Goal: Task Accomplishment & Management: Manage account settings

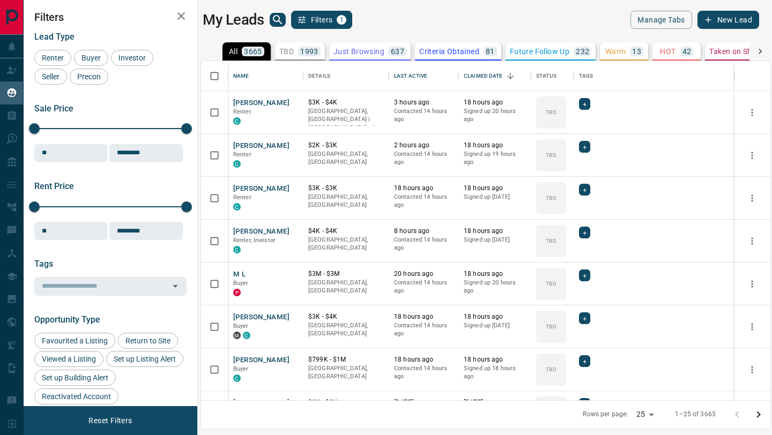
scroll to position [339, 570]
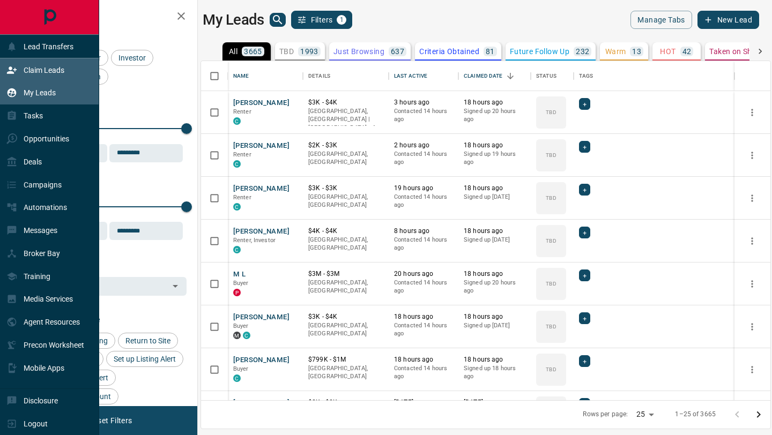
click at [7, 70] on icon at bounding box center [11, 70] width 11 height 11
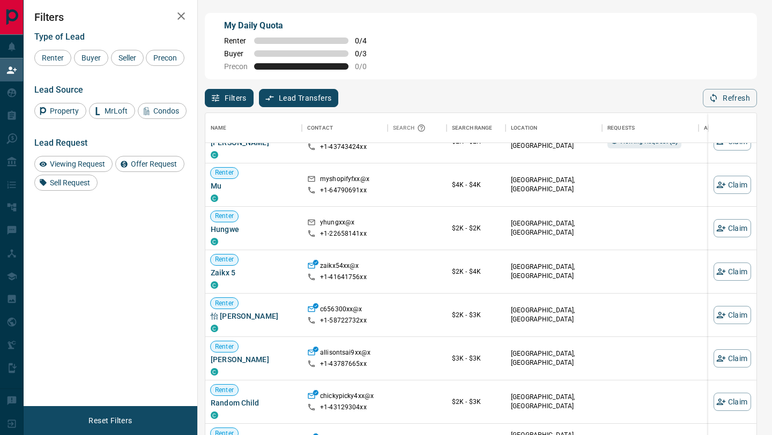
scroll to position [115, 0]
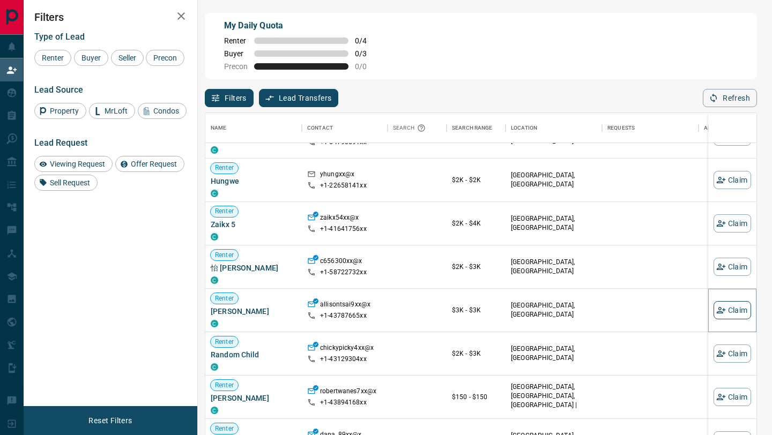
click at [735, 312] on button "Claim" at bounding box center [733, 310] width 38 height 18
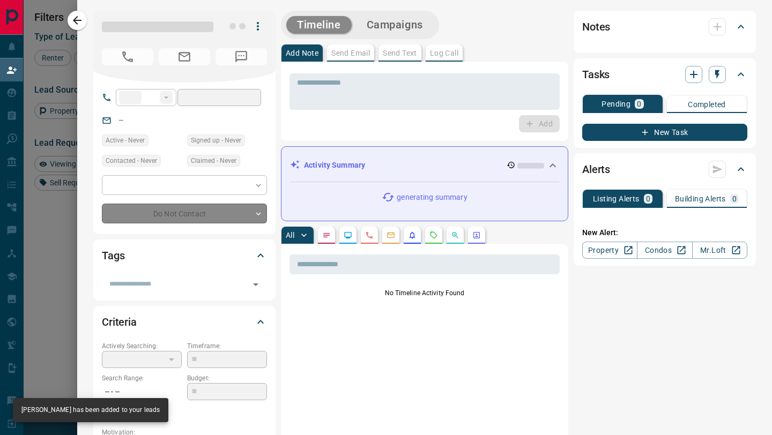
type input "**"
type input "**********"
type input "**"
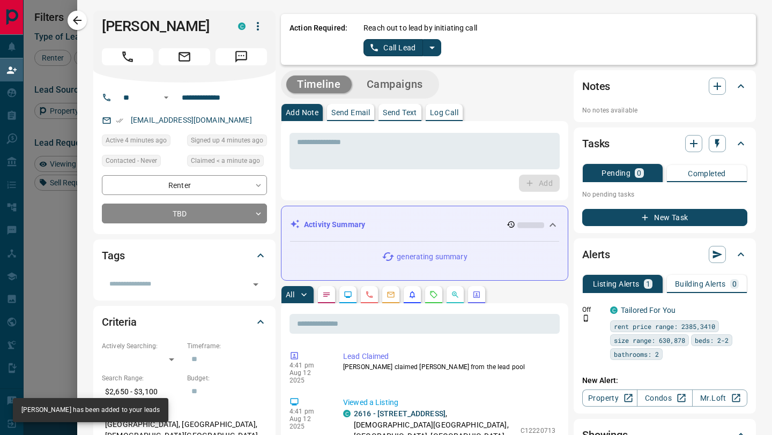
click at [402, 47] on button "Call Lead" at bounding box center [394, 47] width 60 height 17
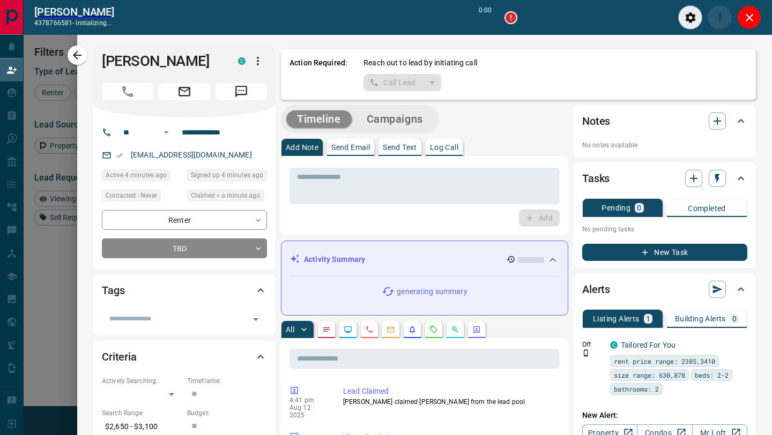
scroll to position [304, 551]
click at [749, 17] on icon "Close" at bounding box center [750, 18] width 8 height 8
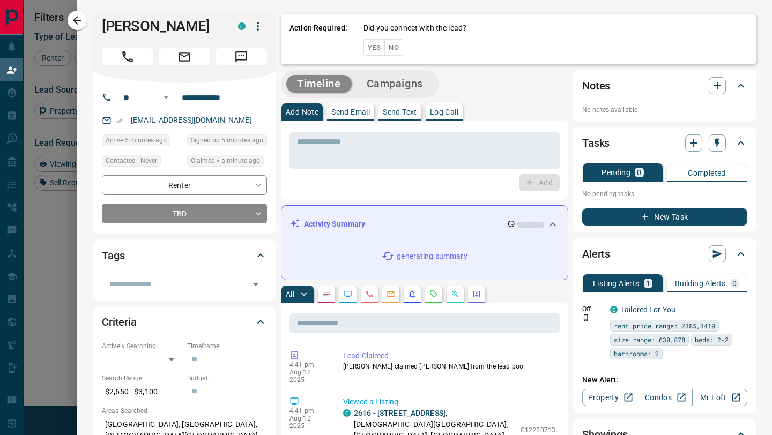
scroll to position [331, 551]
click at [391, 51] on div "Action Required: Did you connect with the lead? Yes No" at bounding box center [518, 39] width 475 height 50
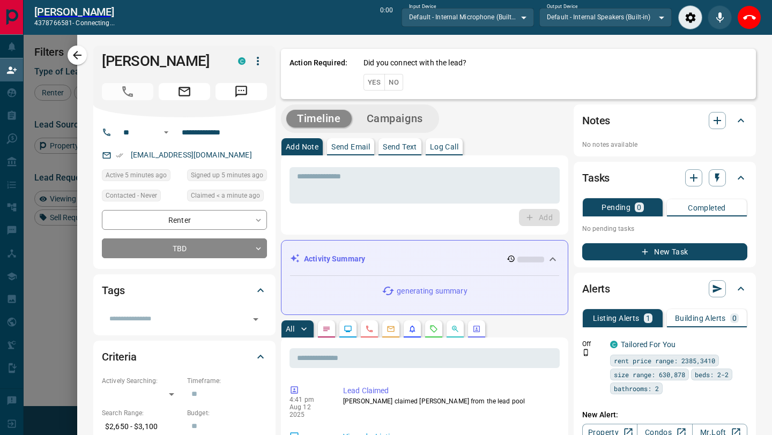
scroll to position [304, 551]
click at [748, 13] on icon "End Call" at bounding box center [749, 17] width 13 height 13
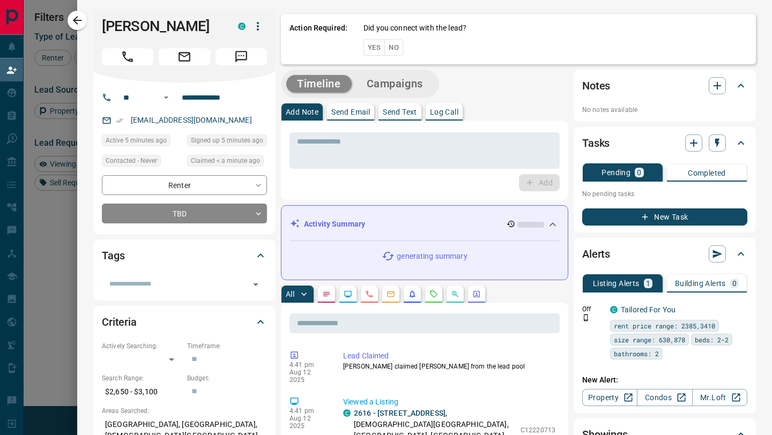
scroll to position [331, 551]
click at [396, 45] on button "No" at bounding box center [393, 47] width 19 height 17
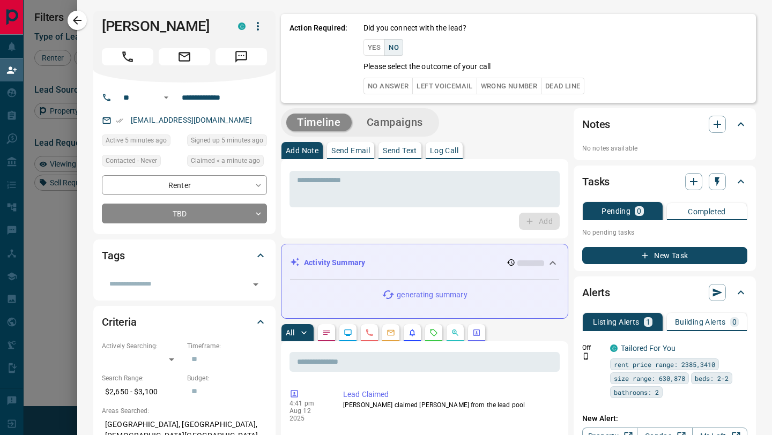
click at [395, 86] on button "No Answer" at bounding box center [388, 86] width 49 height 17
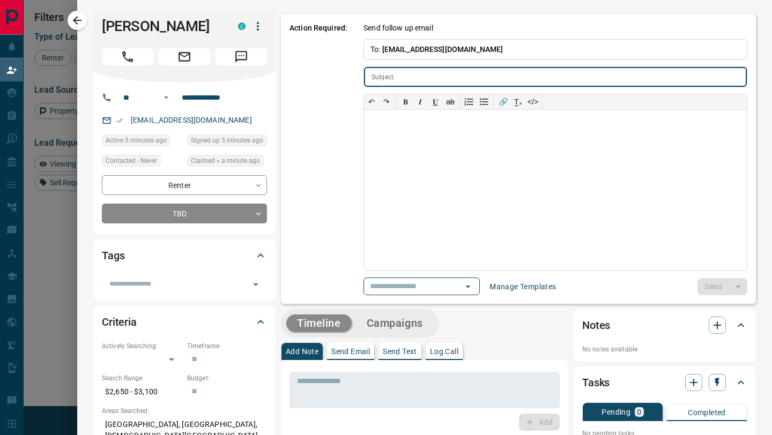
type input "**********"
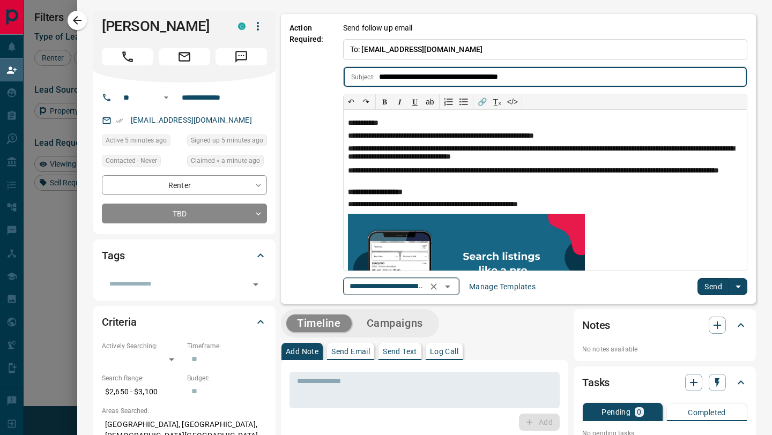
click at [448, 285] on icon "Open" at bounding box center [447, 286] width 13 height 13
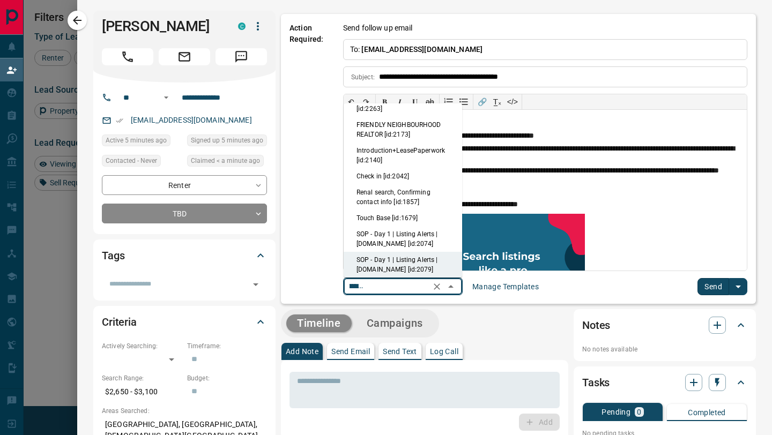
scroll to position [0, 0]
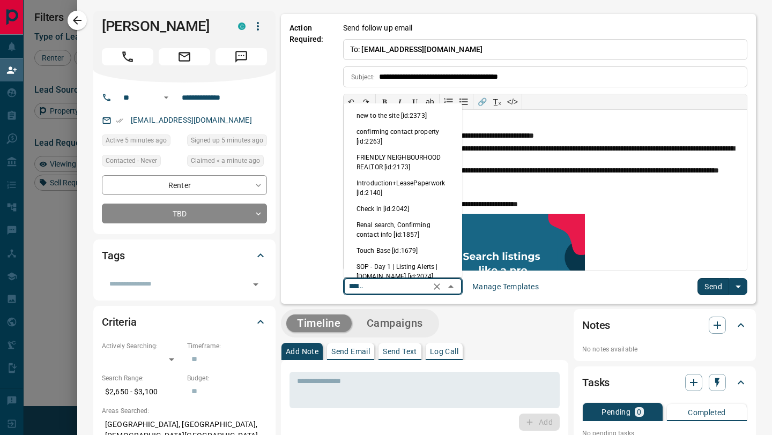
click at [398, 119] on li "new to the site [id:2373]" at bounding box center [403, 116] width 119 height 16
type input "**********"
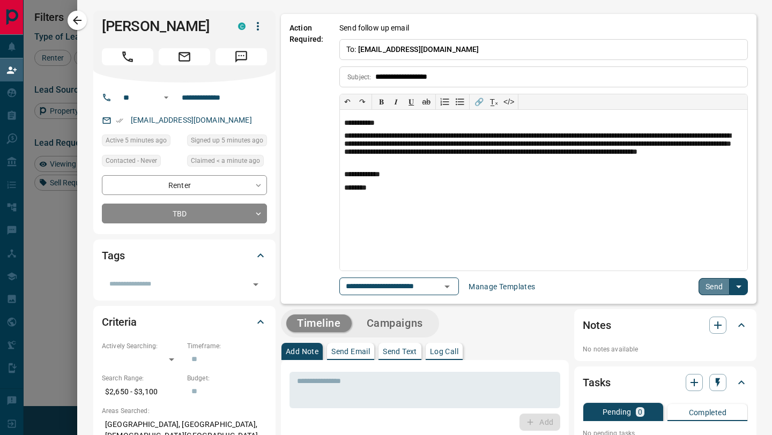
click at [709, 290] on button "Send" at bounding box center [715, 286] width 32 height 17
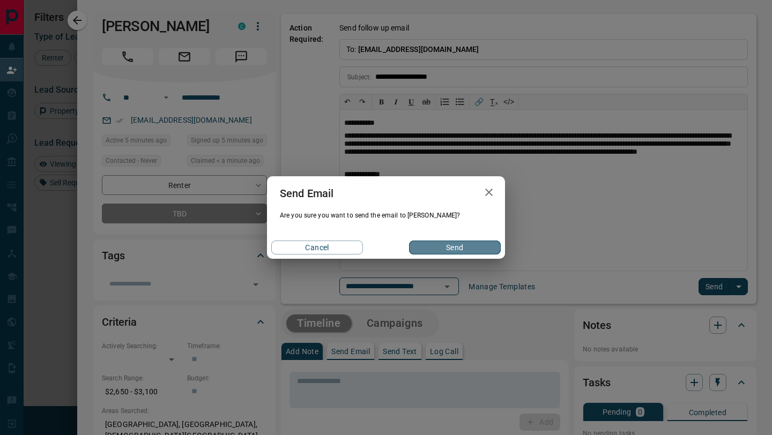
click at [453, 245] on button "Send" at bounding box center [455, 248] width 92 height 14
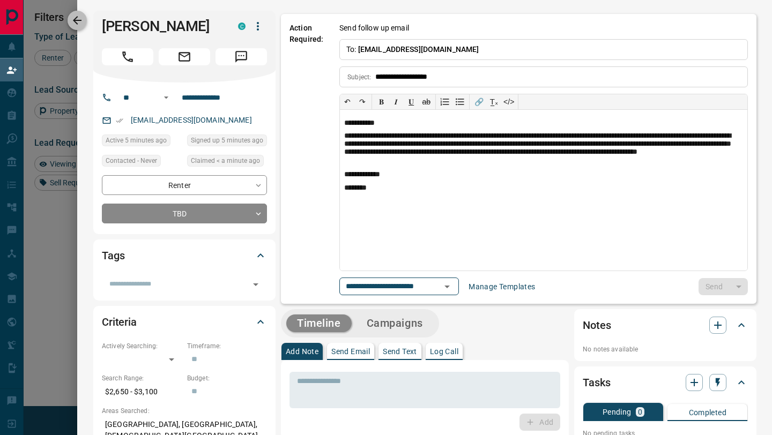
click at [76, 18] on icon "button" at bounding box center [77, 20] width 9 height 9
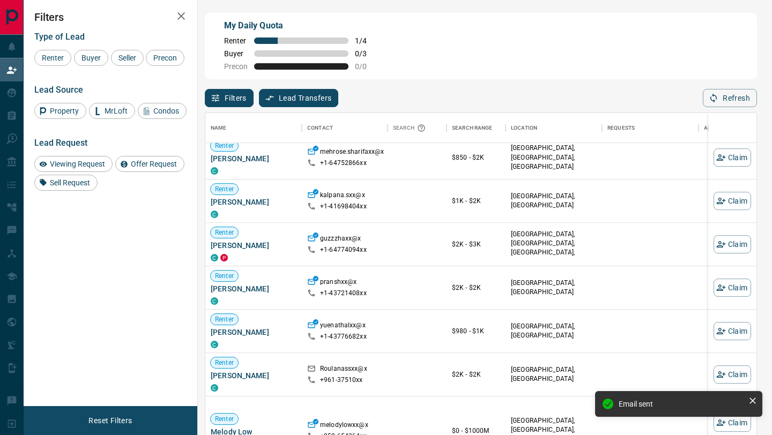
scroll to position [497, 0]
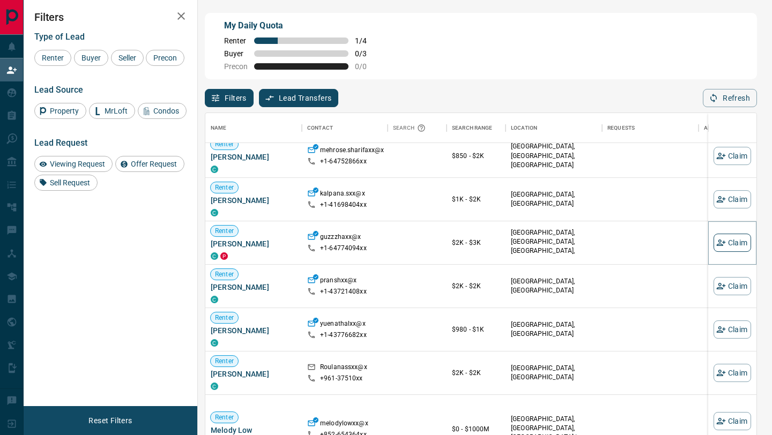
click at [734, 241] on button "Claim" at bounding box center [733, 243] width 38 height 18
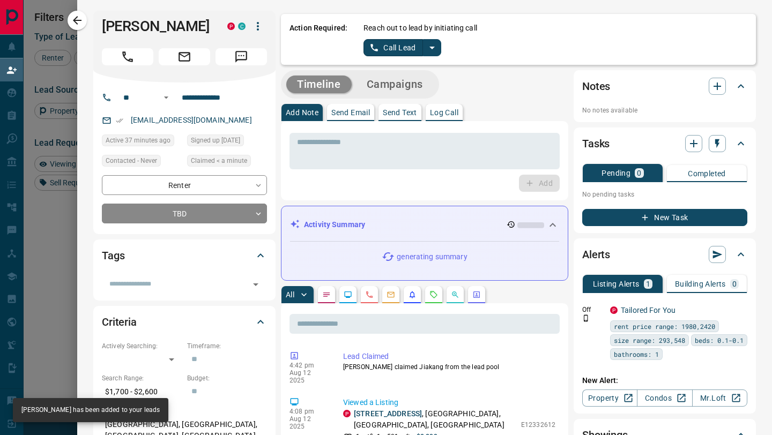
click at [398, 51] on button "Call Lead" at bounding box center [394, 47] width 60 height 17
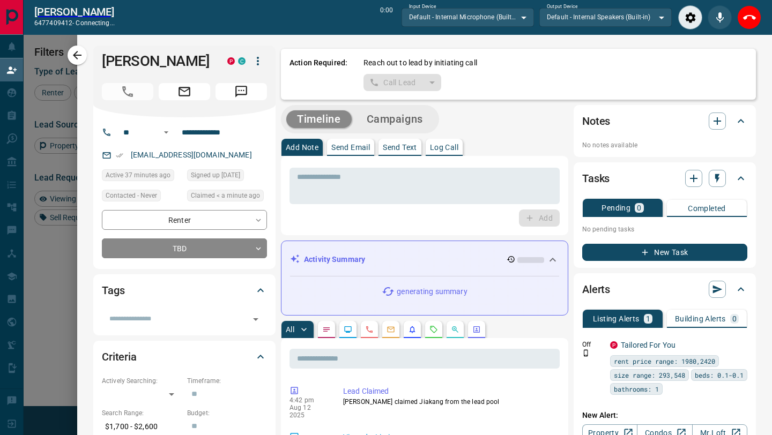
scroll to position [304, 551]
click at [746, 20] on icon "End Call" at bounding box center [749, 17] width 13 height 13
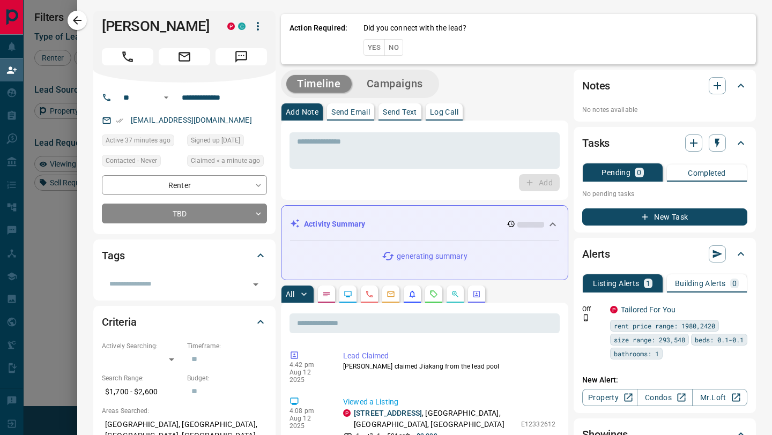
scroll to position [331, 551]
click at [396, 50] on button "No" at bounding box center [393, 47] width 19 height 17
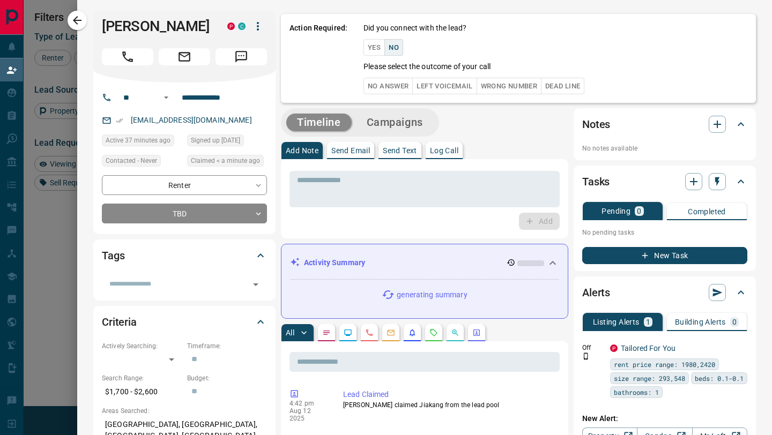
click at [396, 85] on button "No Answer" at bounding box center [388, 86] width 49 height 17
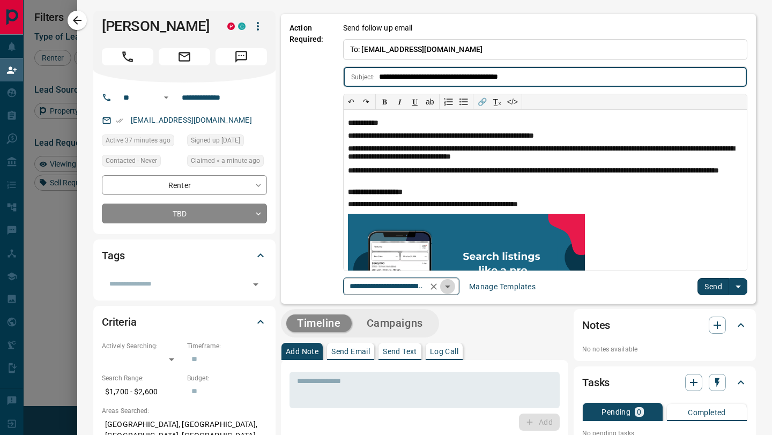
click at [449, 287] on icon "Open" at bounding box center [447, 286] width 13 height 13
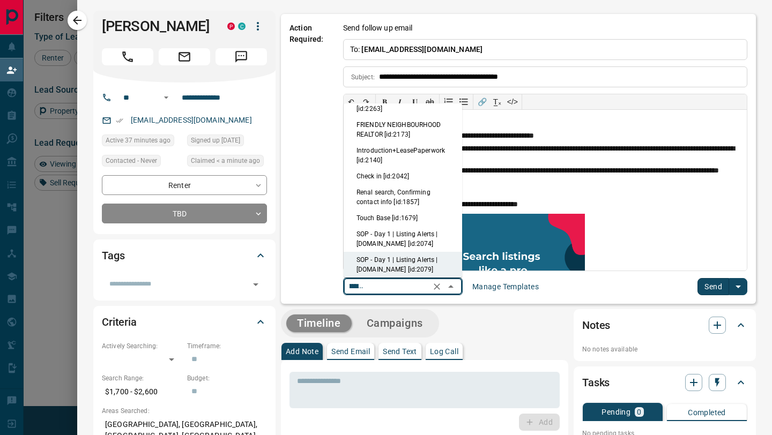
scroll to position [0, 0]
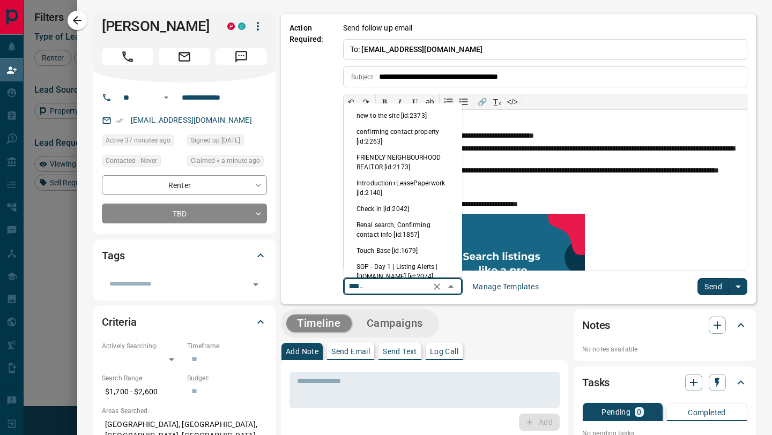
click at [393, 114] on li "new to the site [id:2373]" at bounding box center [403, 116] width 119 height 16
type input "**********"
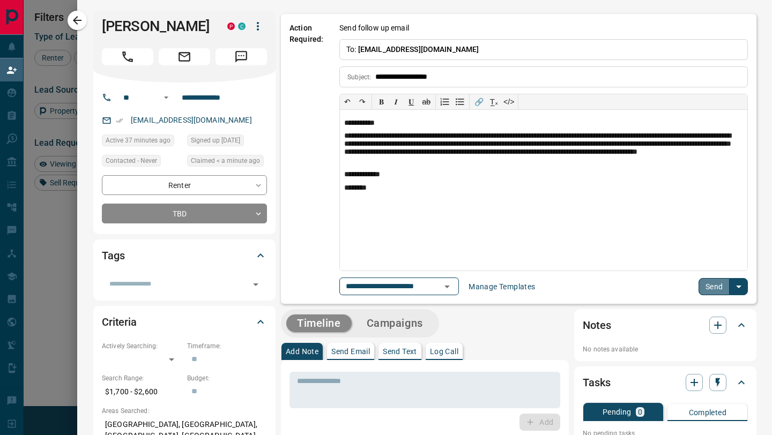
click at [708, 292] on button "Send" at bounding box center [715, 286] width 32 height 17
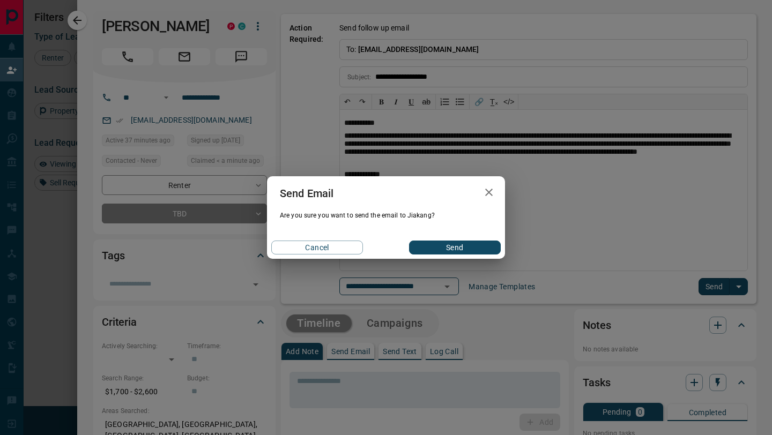
click at [460, 249] on button "Send" at bounding box center [455, 248] width 92 height 14
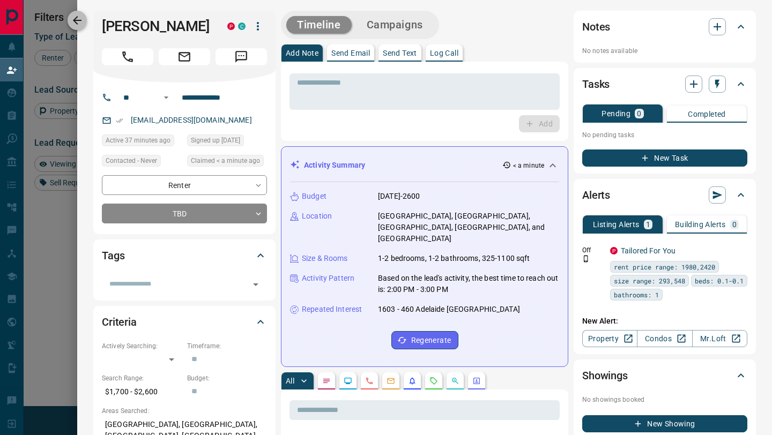
click at [79, 23] on icon "button" at bounding box center [77, 20] width 13 height 13
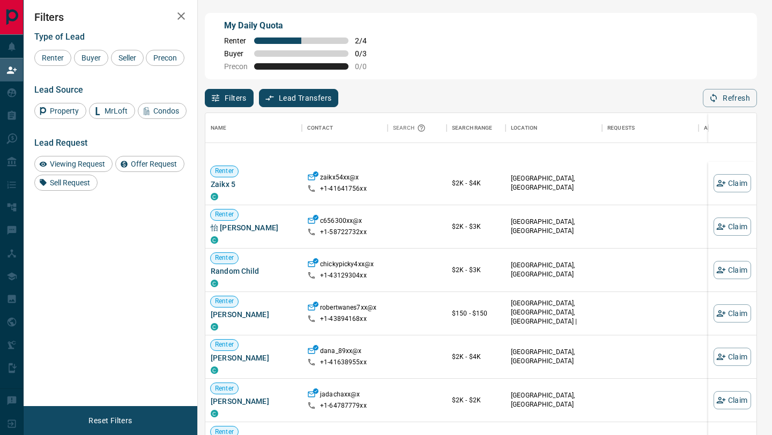
scroll to position [322, 0]
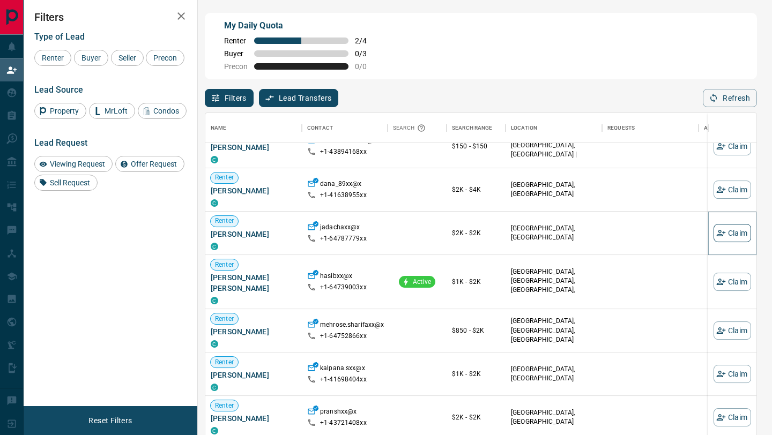
click at [727, 231] on button "Claim" at bounding box center [733, 233] width 38 height 18
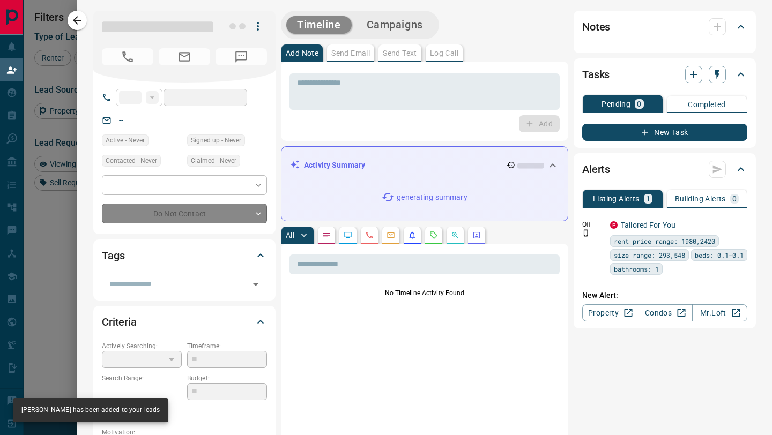
type input "**"
type input "**********"
type input "**"
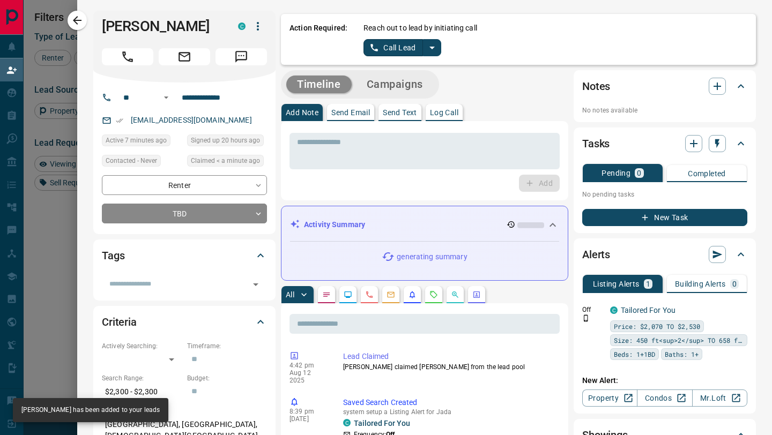
click at [391, 46] on button "Call Lead" at bounding box center [394, 47] width 60 height 17
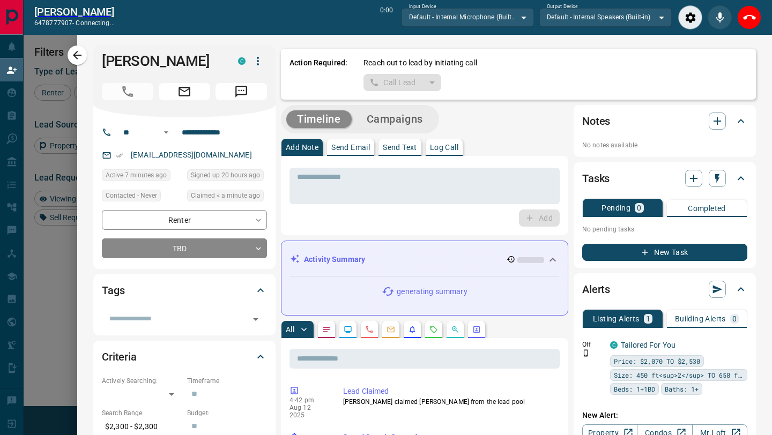
scroll to position [304, 551]
click at [755, 19] on icon "End Call" at bounding box center [749, 17] width 13 height 13
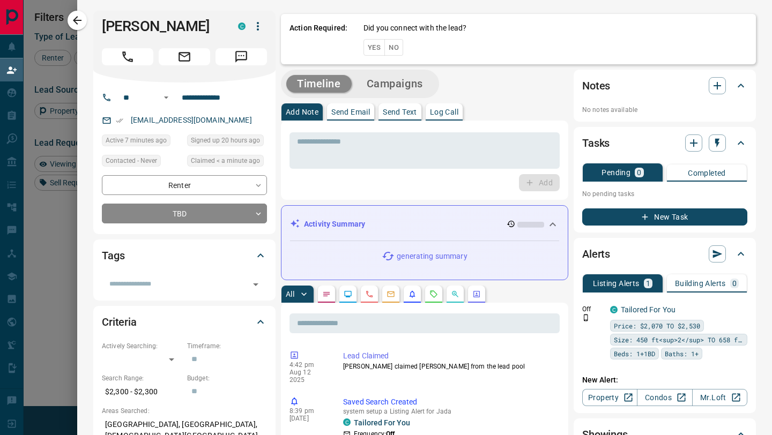
scroll to position [331, 551]
click at [395, 48] on button "No" at bounding box center [393, 47] width 19 height 17
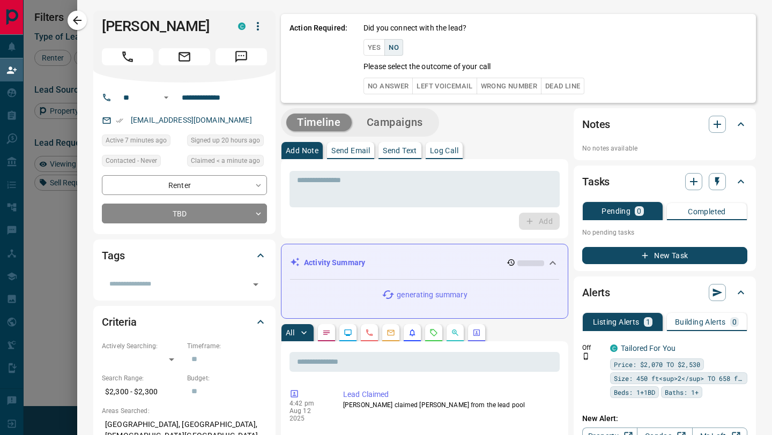
click at [397, 81] on button "No Answer" at bounding box center [388, 86] width 49 height 17
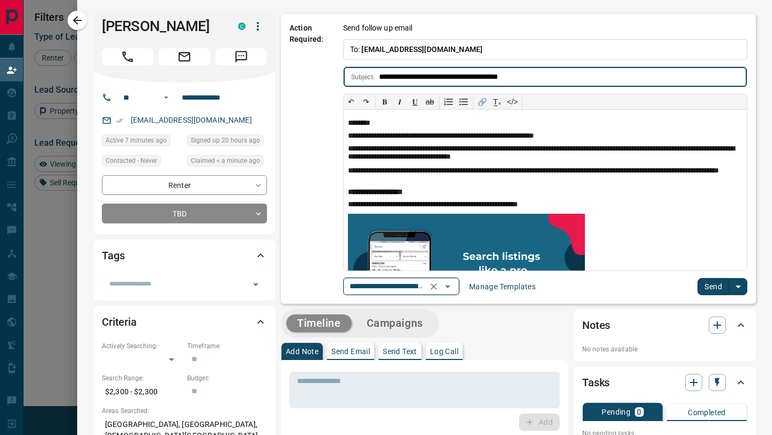
click at [450, 286] on icon "Open" at bounding box center [447, 287] width 5 height 3
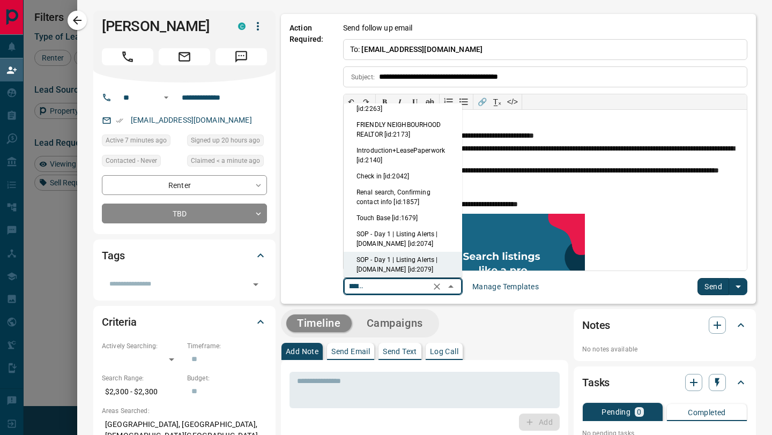
scroll to position [0, 0]
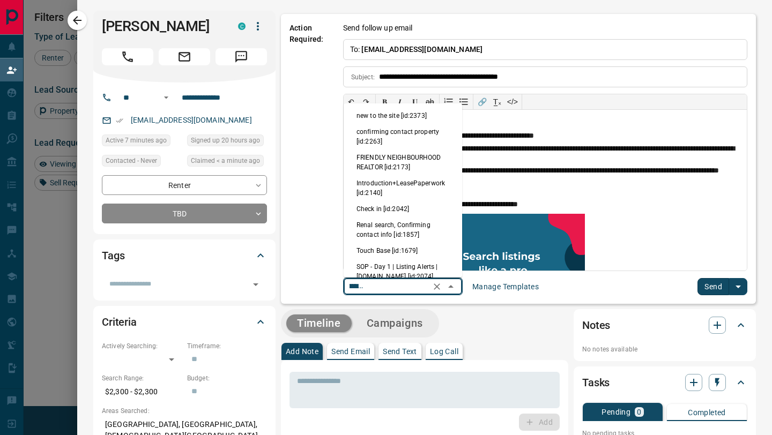
click at [406, 122] on li "new to the site [id:2373]" at bounding box center [403, 116] width 119 height 16
type input "**********"
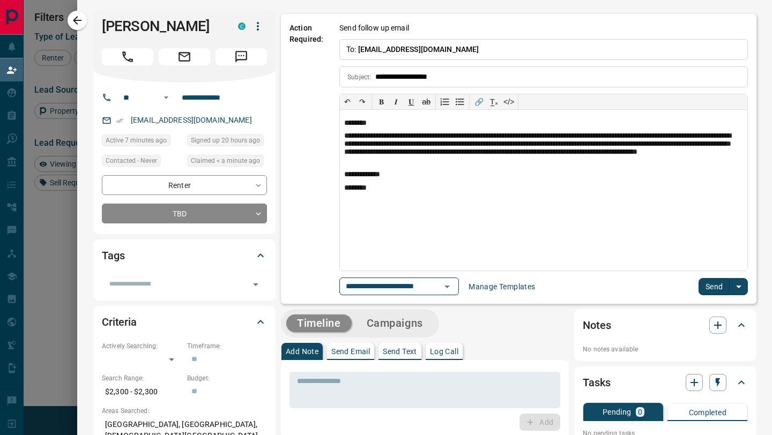
click at [708, 284] on button "Send" at bounding box center [715, 286] width 32 height 17
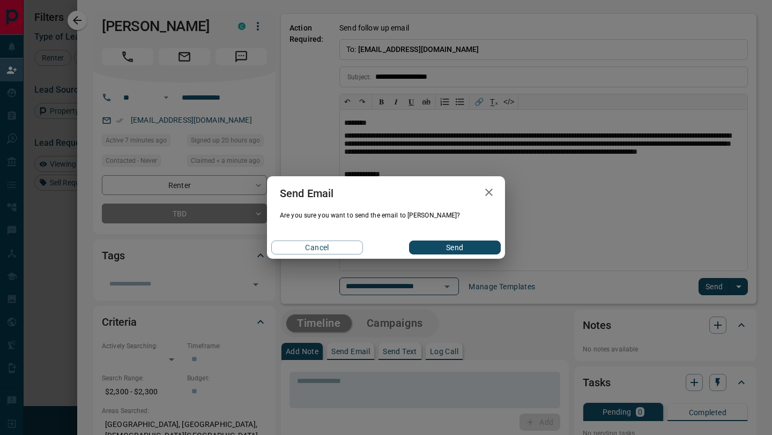
click at [451, 247] on button "Send" at bounding box center [455, 248] width 92 height 14
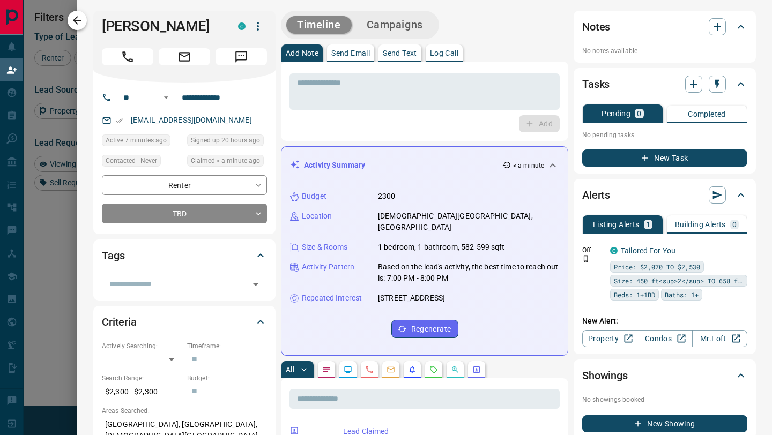
click at [82, 21] on icon "button" at bounding box center [77, 20] width 13 height 13
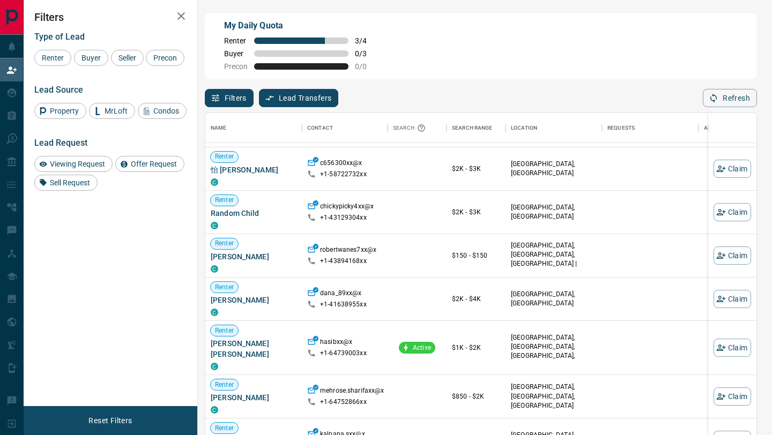
scroll to position [249, 0]
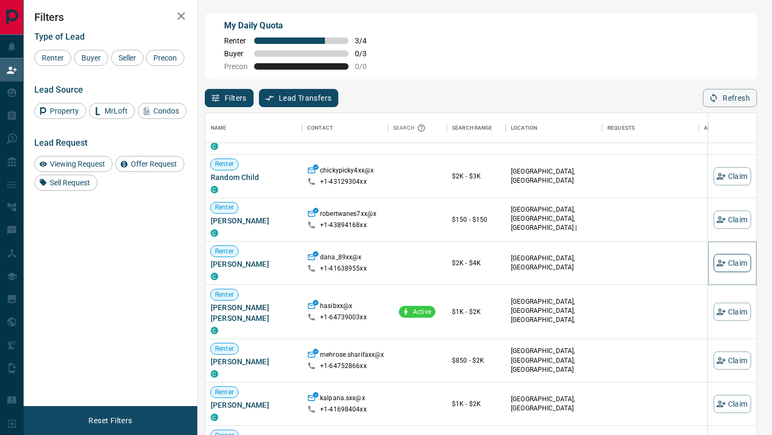
click at [744, 263] on button "Claim" at bounding box center [733, 263] width 38 height 18
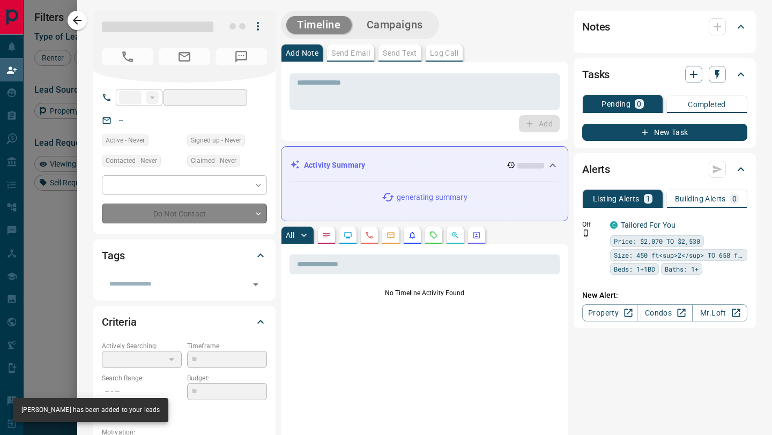
type input "**"
type input "**********"
type input "**"
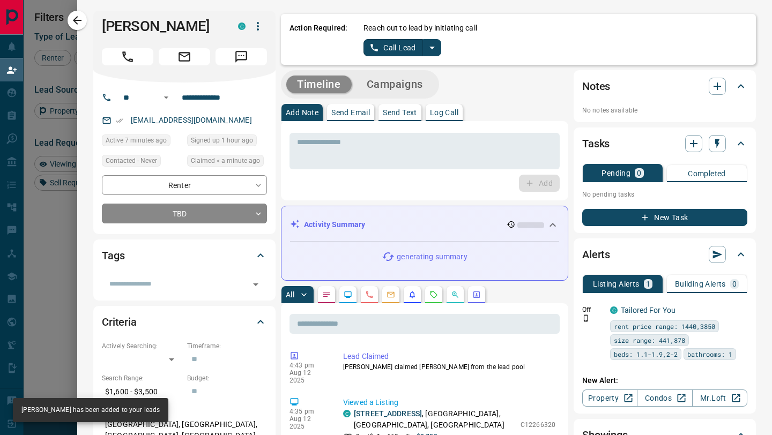
click at [393, 47] on button "Call Lead" at bounding box center [394, 47] width 60 height 17
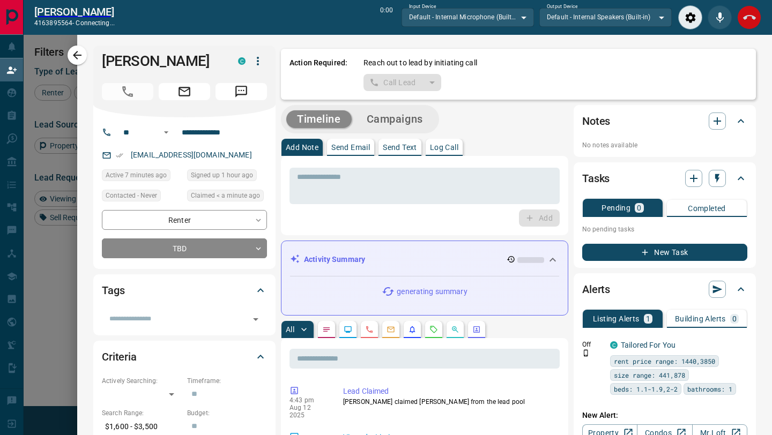
scroll to position [304, 551]
click at [748, 18] on icon "End Call" at bounding box center [749, 17] width 13 height 13
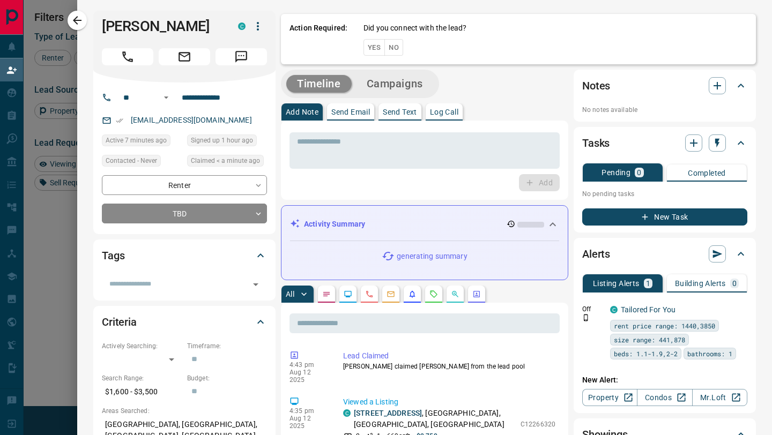
scroll to position [331, 551]
click at [393, 45] on button "No" at bounding box center [393, 47] width 19 height 17
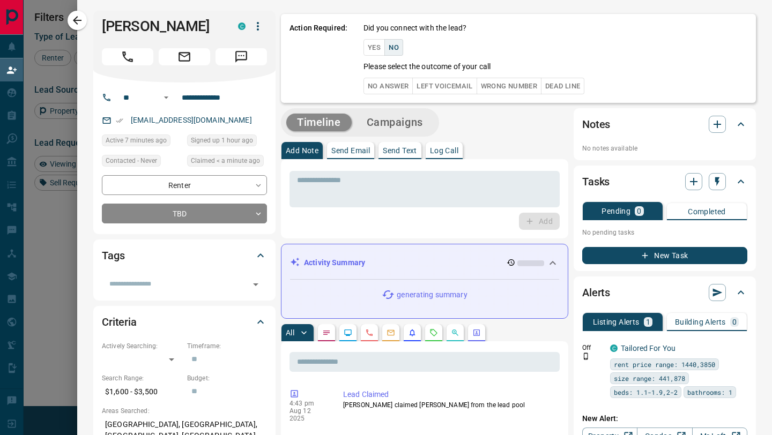
click at [390, 88] on button "No Answer" at bounding box center [388, 86] width 49 height 17
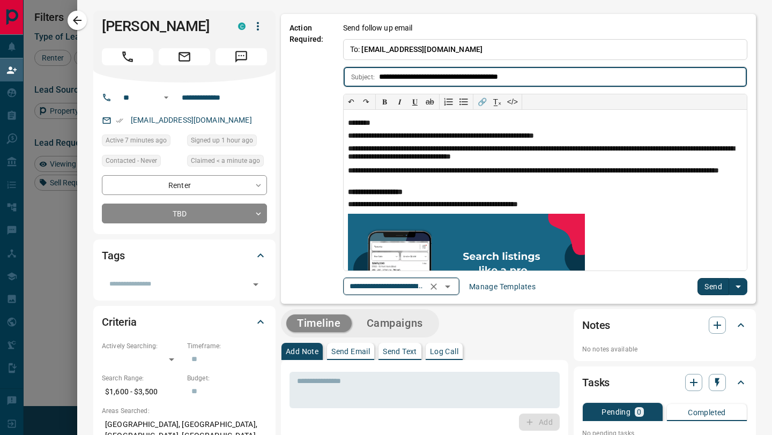
click at [427, 287] on input "**********" at bounding box center [386, 286] width 82 height 13
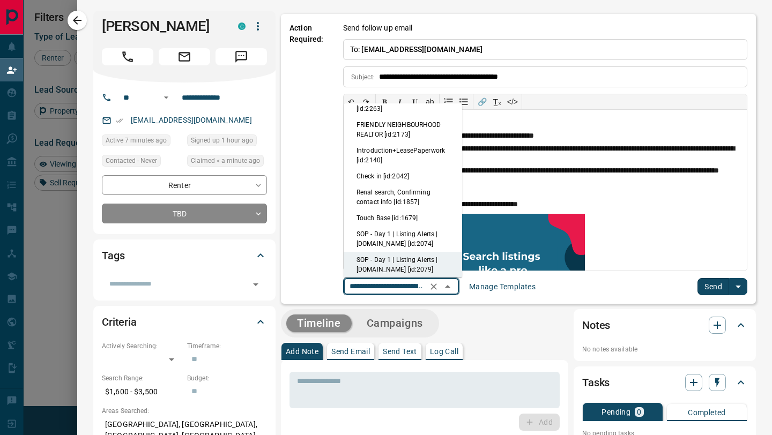
scroll to position [0, 0]
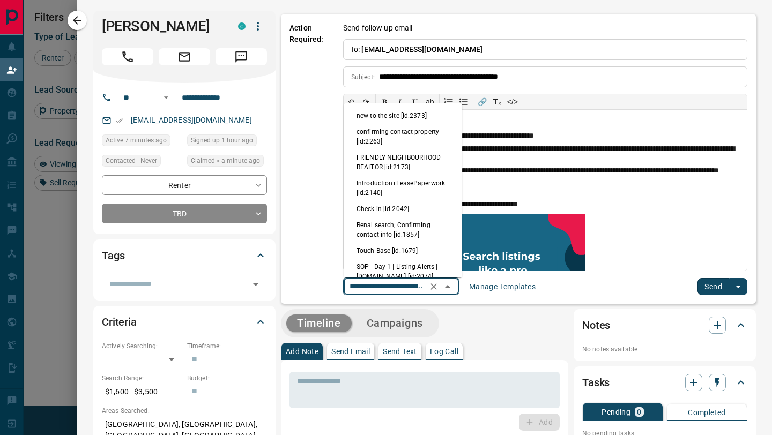
click at [421, 112] on li "new to the site [id:2373]" at bounding box center [403, 116] width 119 height 16
type input "**********"
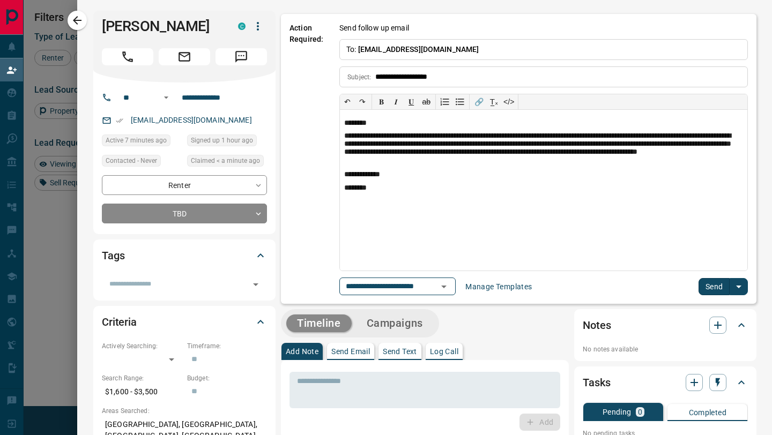
click at [713, 289] on button "Send" at bounding box center [715, 286] width 32 height 17
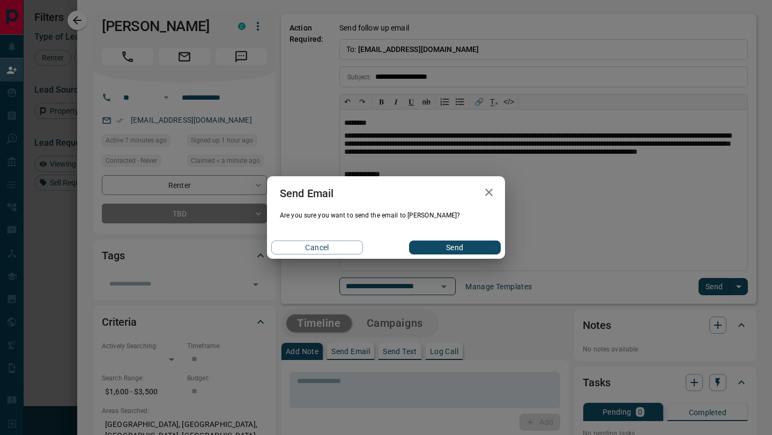
click at [443, 247] on button "Send" at bounding box center [455, 248] width 92 height 14
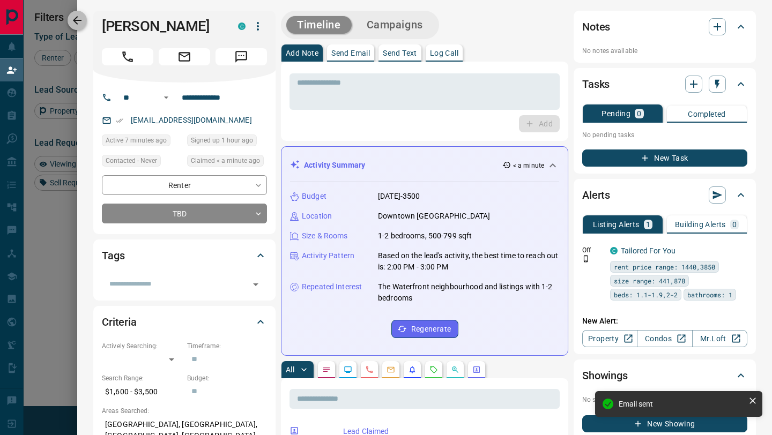
click at [73, 20] on icon "button" at bounding box center [77, 20] width 13 height 13
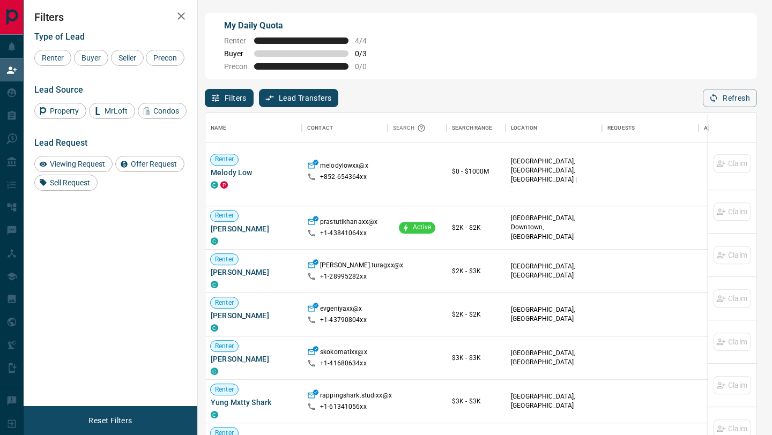
scroll to position [626, 0]
click at [94, 57] on span "Buyer" at bounding box center [91, 58] width 27 height 9
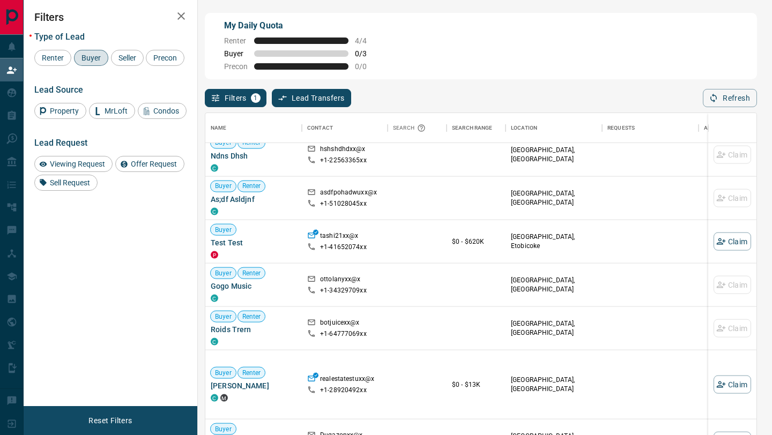
scroll to position [1886, 0]
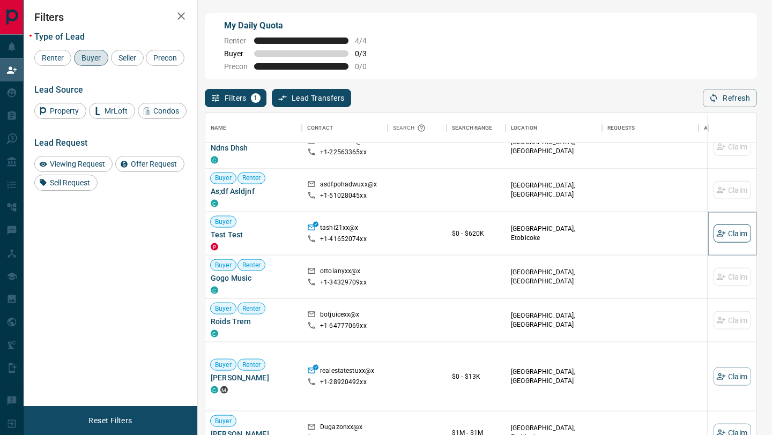
click at [740, 233] on button "Claim" at bounding box center [733, 234] width 38 height 18
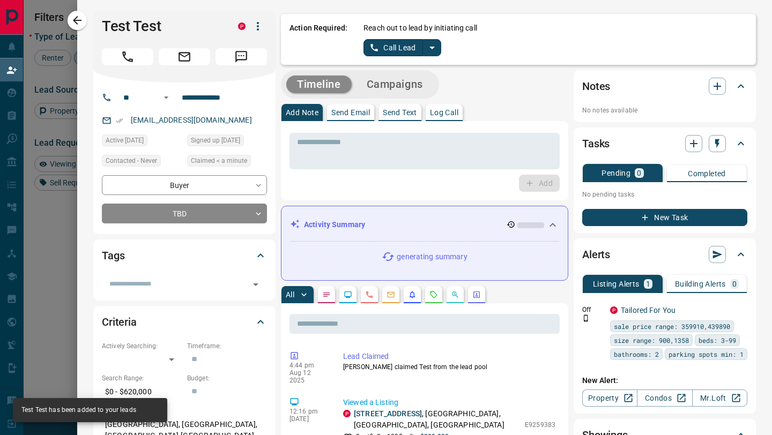
click at [385, 44] on button "Call Lead" at bounding box center [394, 47] width 60 height 17
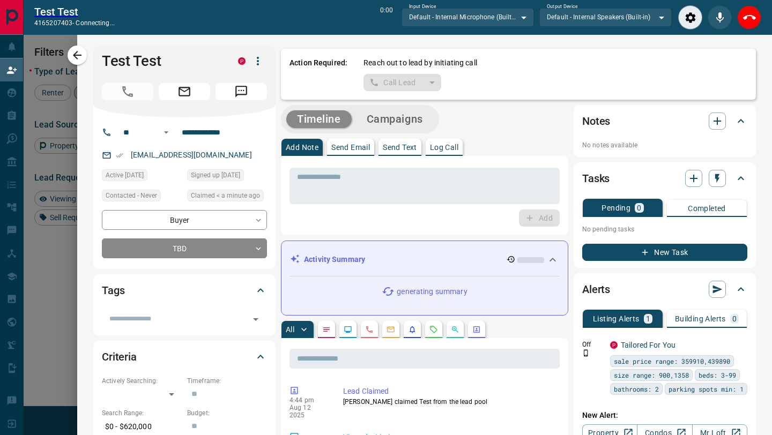
scroll to position [304, 551]
click at [755, 24] on icon "End Call" at bounding box center [749, 17] width 13 height 13
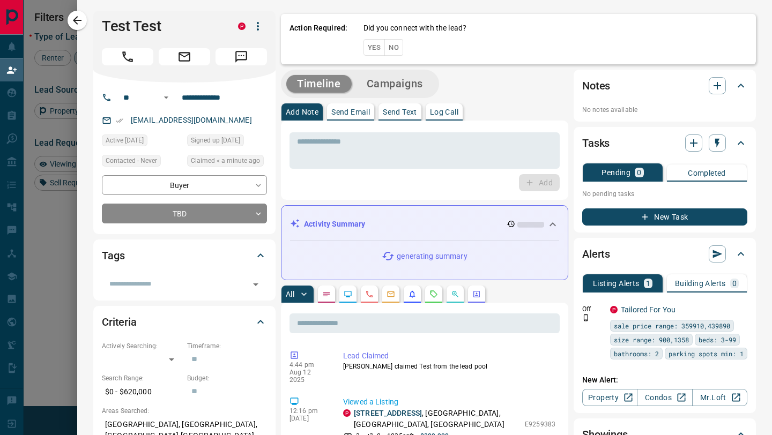
scroll to position [331, 551]
click at [397, 50] on button "No" at bounding box center [393, 47] width 19 height 17
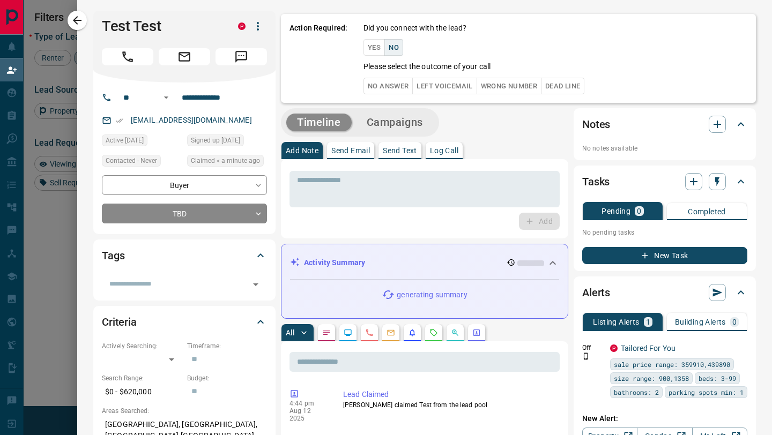
click at [397, 78] on button "No Answer" at bounding box center [388, 86] width 49 height 17
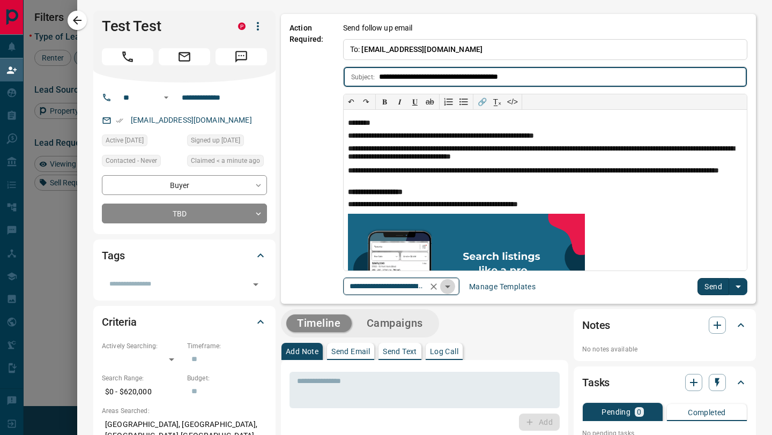
click at [453, 287] on icon "Open" at bounding box center [447, 286] width 13 height 13
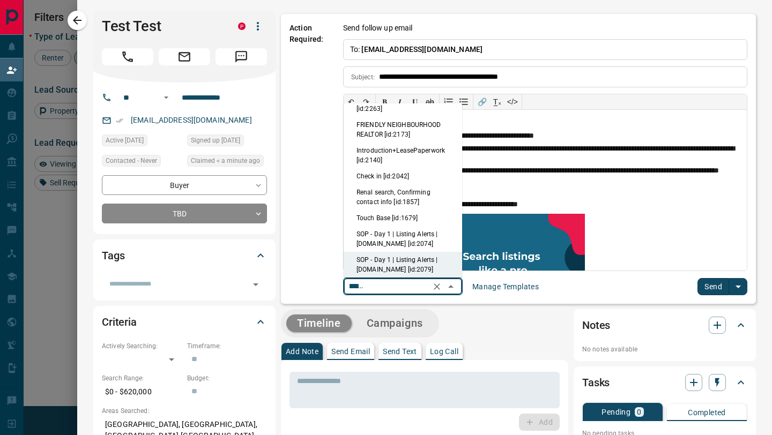
scroll to position [0, 0]
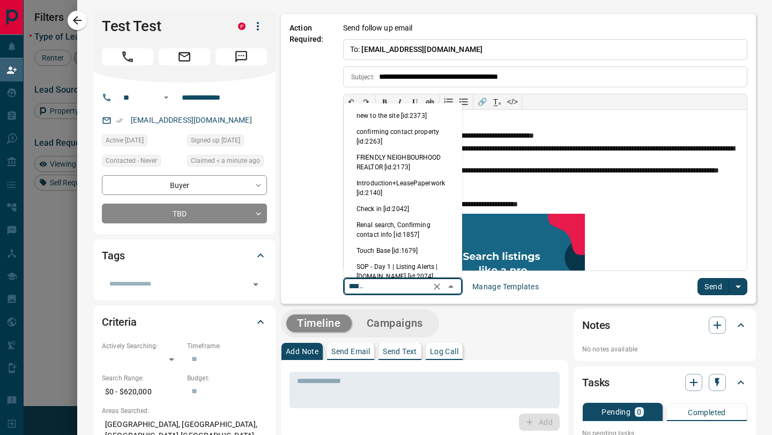
click at [382, 248] on li "Touch Base [id:1679]" at bounding box center [403, 251] width 119 height 16
type input "**********"
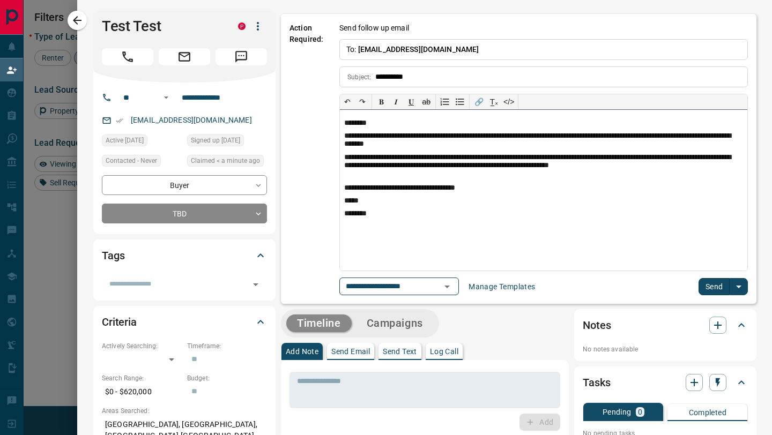
click at [387, 119] on p "********" at bounding box center [543, 123] width 399 height 9
click at [383, 122] on p "********" at bounding box center [543, 123] width 399 height 9
click at [712, 286] on button "Send" at bounding box center [715, 286] width 32 height 17
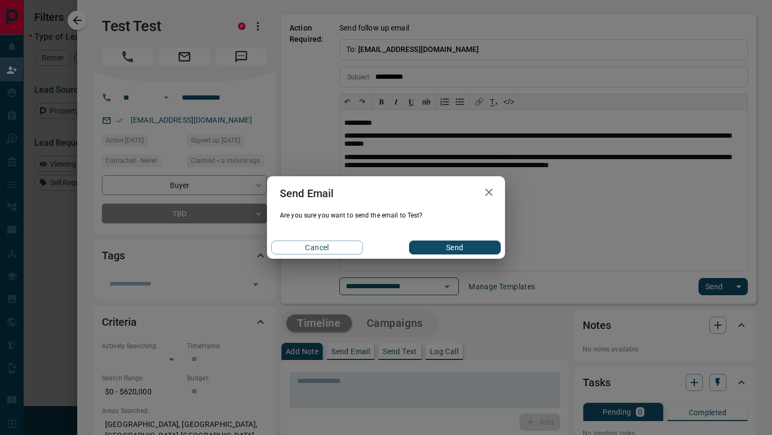
click at [451, 251] on button "Send" at bounding box center [455, 248] width 92 height 14
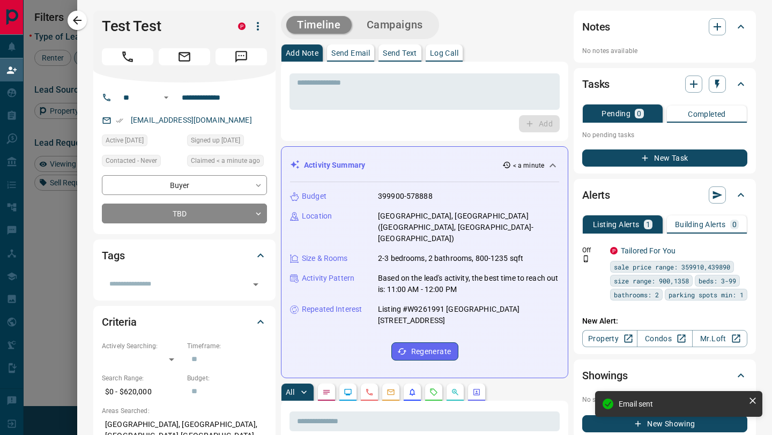
click at [81, 19] on icon "button" at bounding box center [77, 20] width 13 height 13
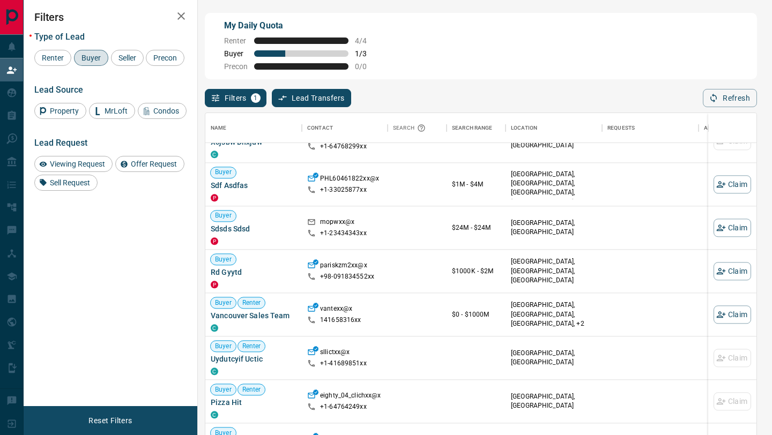
scroll to position [1081, 0]
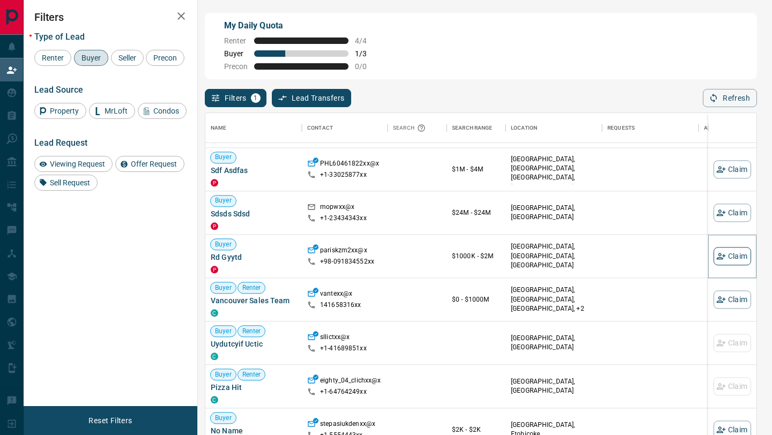
click at [724, 254] on icon "button" at bounding box center [721, 257] width 10 height 10
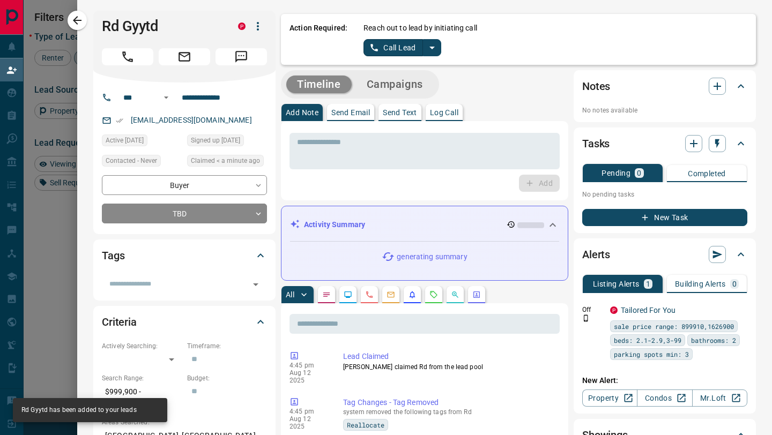
click at [400, 50] on button "Call Lead" at bounding box center [394, 47] width 60 height 17
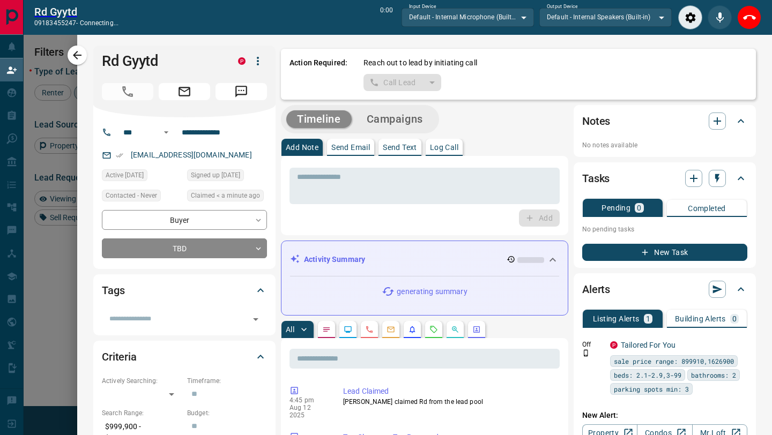
scroll to position [304, 551]
click at [739, 20] on button "Close" at bounding box center [749, 17] width 24 height 24
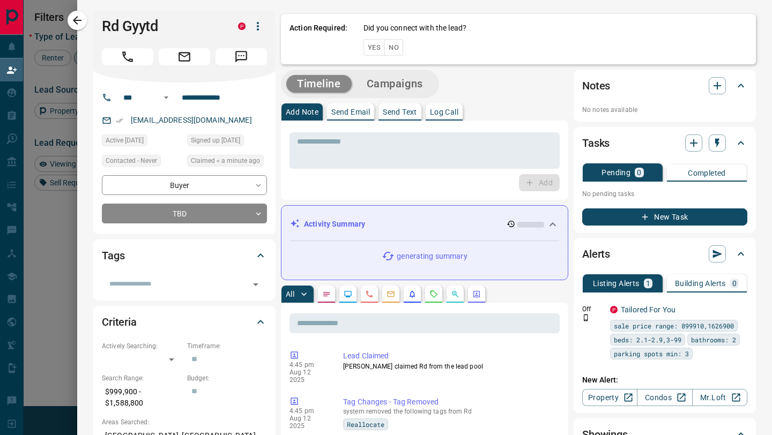
scroll to position [331, 551]
click at [403, 52] on button "No" at bounding box center [393, 47] width 19 height 17
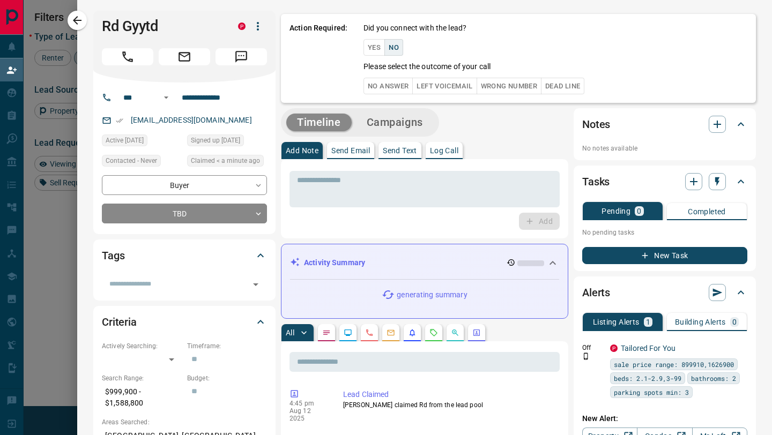
click at [389, 89] on button "No Answer" at bounding box center [388, 86] width 49 height 17
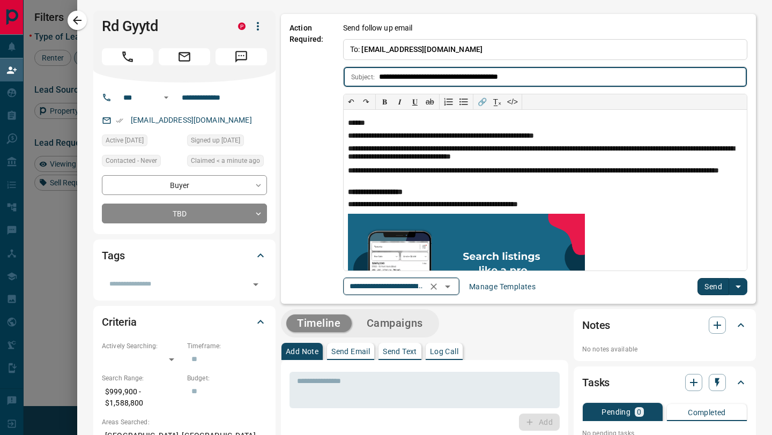
click at [453, 285] on icon "Open" at bounding box center [447, 286] width 13 height 13
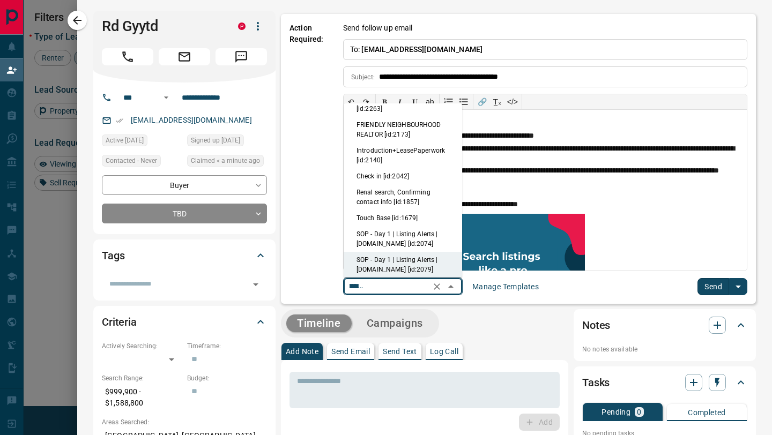
scroll to position [0, 0]
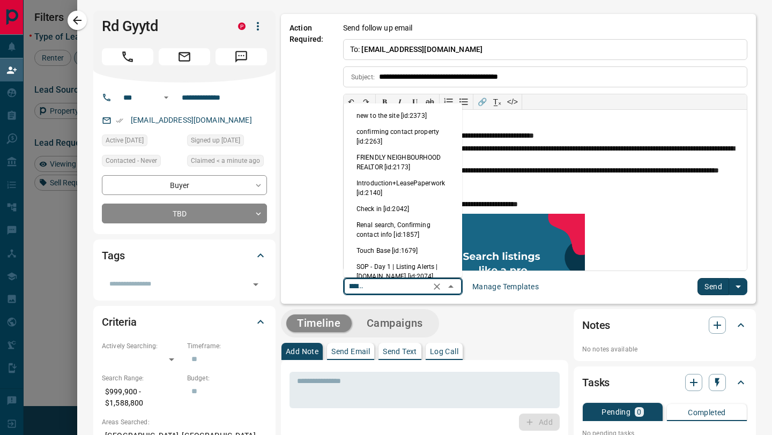
click at [386, 248] on li "Touch Base [id:1679]" at bounding box center [403, 251] width 119 height 16
type input "**********"
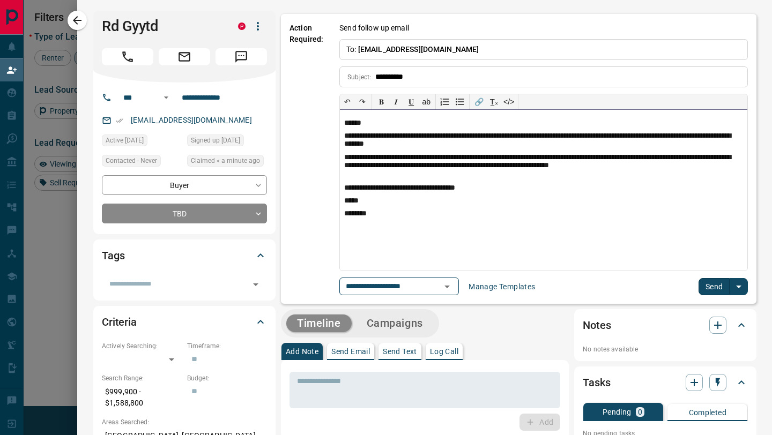
click at [372, 119] on p "******" at bounding box center [543, 123] width 399 height 9
click at [710, 293] on button "Send" at bounding box center [715, 286] width 32 height 17
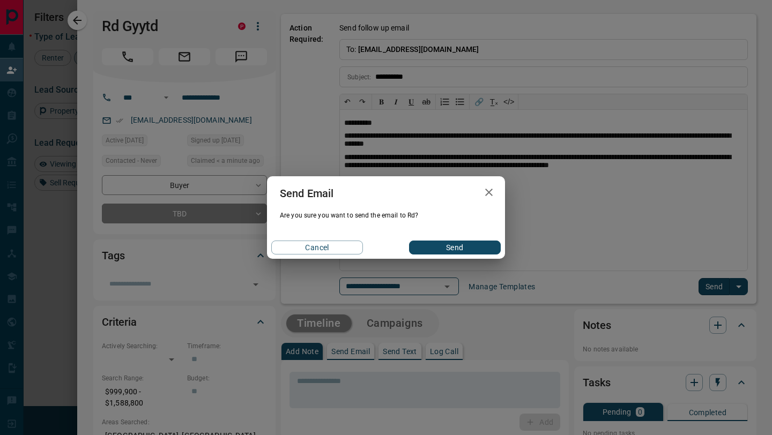
click at [464, 250] on button "Send" at bounding box center [455, 248] width 92 height 14
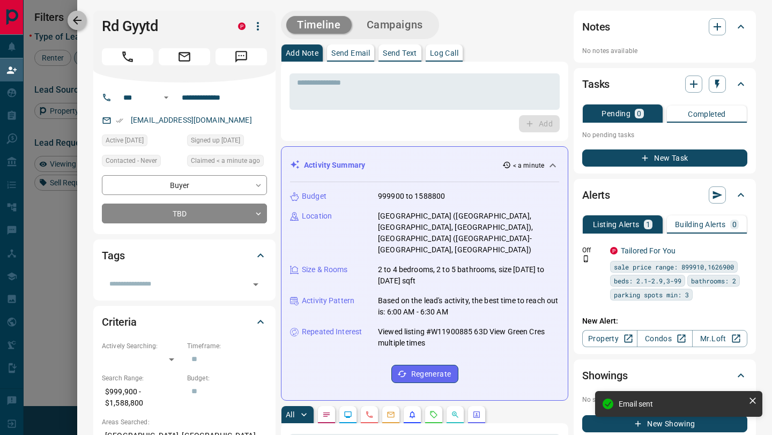
click at [81, 25] on icon "button" at bounding box center [77, 20] width 13 height 13
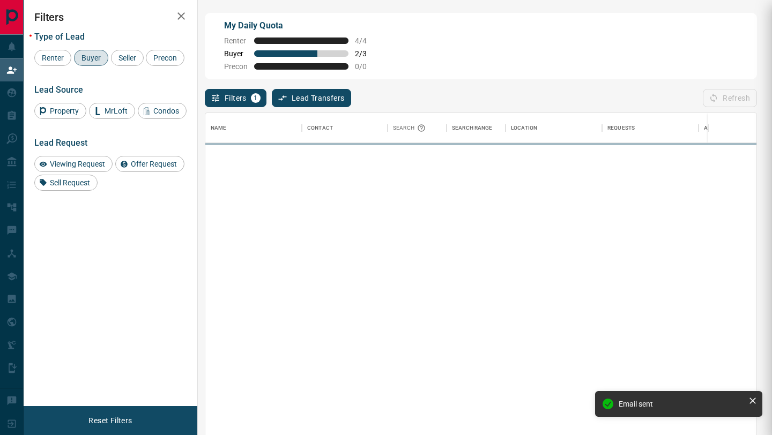
scroll to position [331, 551]
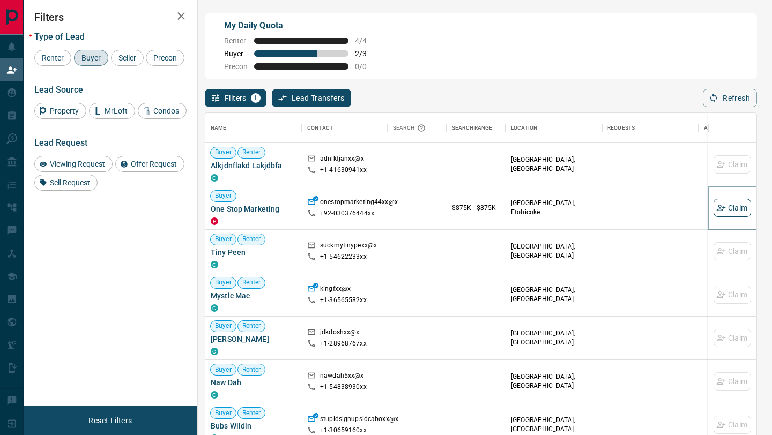
click at [739, 211] on button "Claim" at bounding box center [733, 208] width 38 height 18
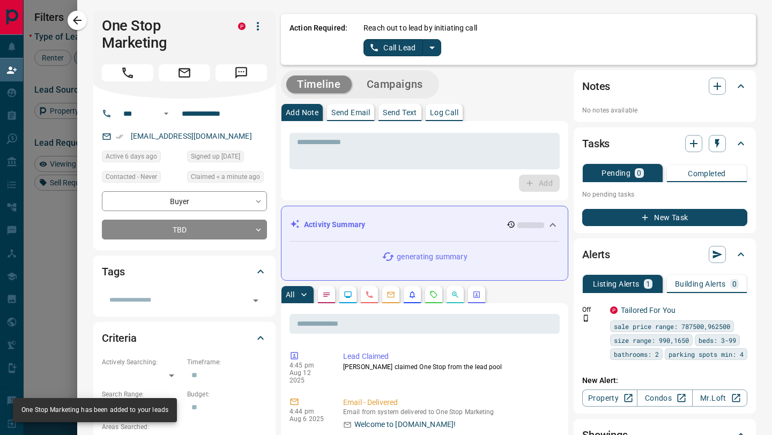
click at [408, 49] on button "Call Lead" at bounding box center [394, 47] width 60 height 17
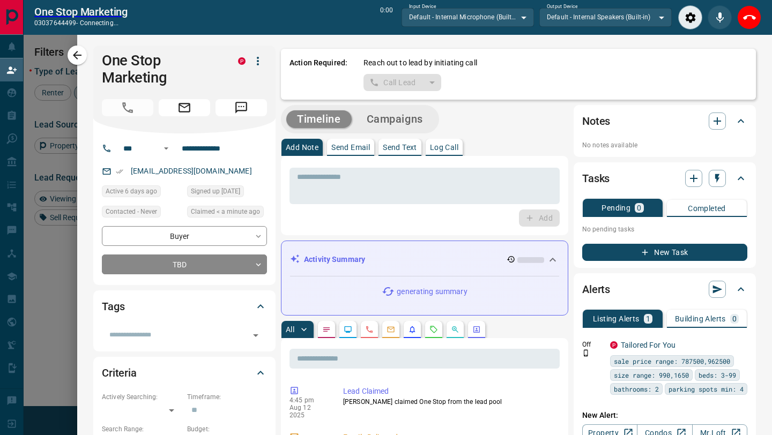
scroll to position [304, 551]
click at [745, 14] on icon "End Call" at bounding box center [749, 17] width 13 height 13
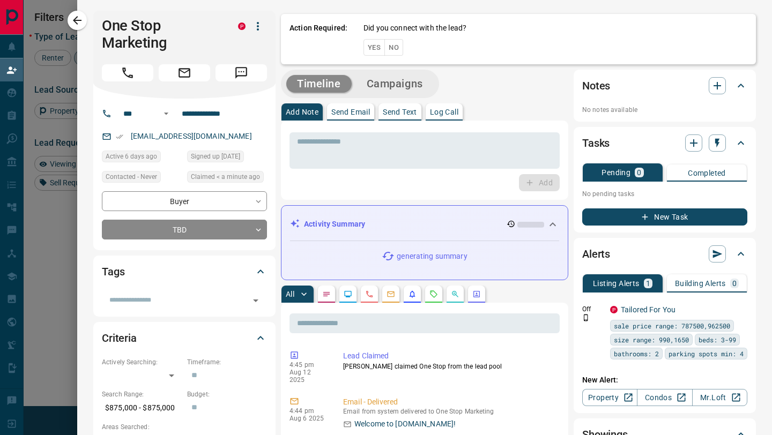
scroll to position [331, 551]
click at [398, 46] on button "No" at bounding box center [393, 47] width 19 height 17
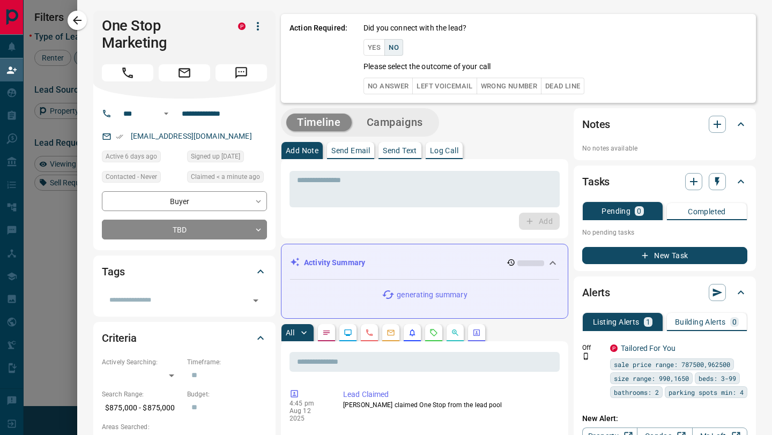
click at [387, 91] on button "No Answer" at bounding box center [388, 86] width 49 height 17
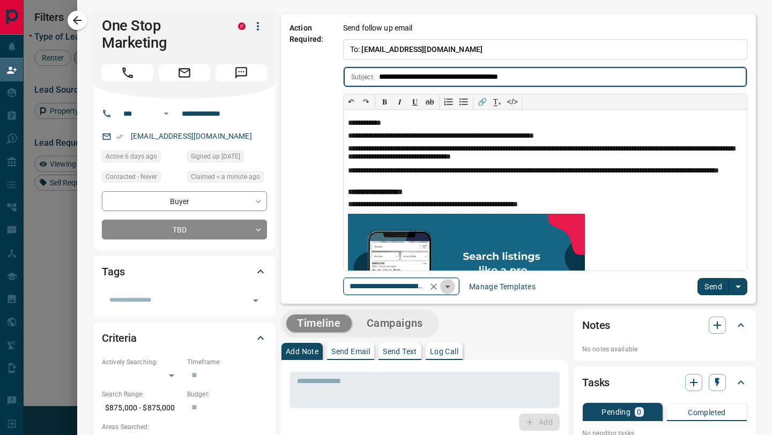
click at [450, 286] on icon "Open" at bounding box center [447, 287] width 5 height 3
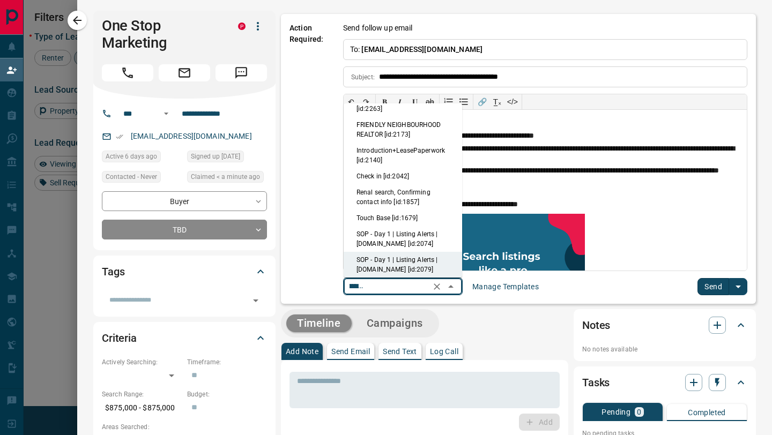
scroll to position [0, 0]
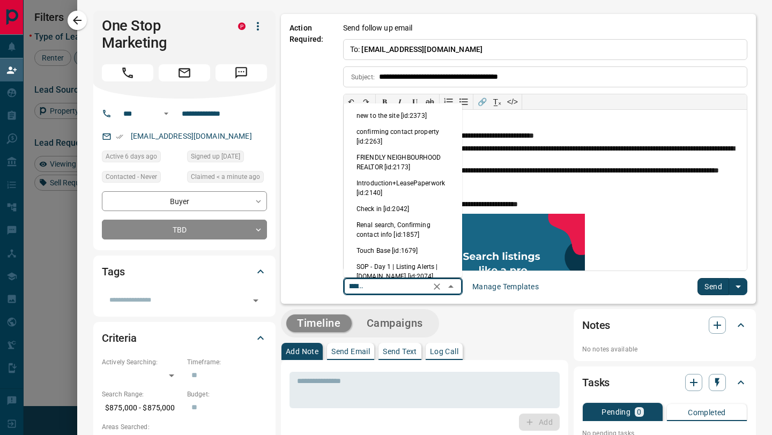
click at [404, 119] on li "new to the site [id:2373]" at bounding box center [403, 116] width 119 height 16
type input "**********"
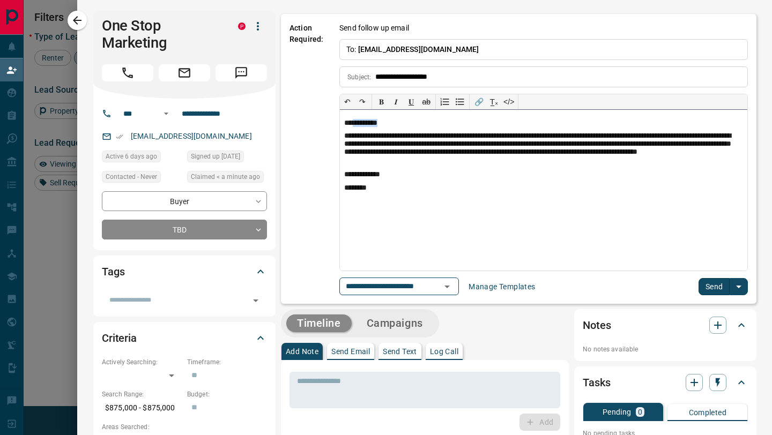
drag, startPoint x: 400, startPoint y: 122, endPoint x: 354, endPoint y: 123, distance: 45.6
click at [354, 123] on p "**********" at bounding box center [543, 123] width 399 height 9
click at [352, 124] on p "*********" at bounding box center [543, 123] width 399 height 9
click at [713, 290] on button "Send" at bounding box center [715, 286] width 32 height 17
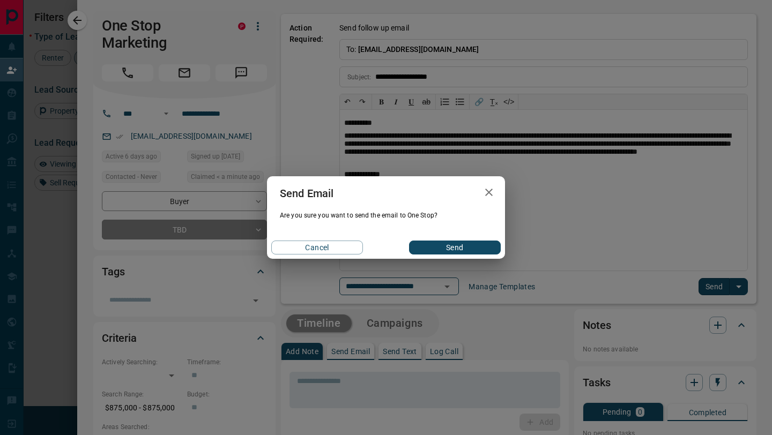
click at [462, 252] on button "Send" at bounding box center [455, 248] width 92 height 14
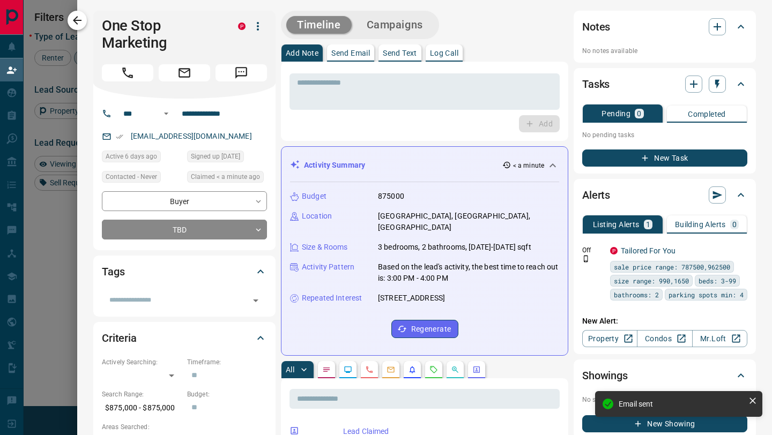
click at [83, 23] on icon "button" at bounding box center [77, 20] width 13 height 13
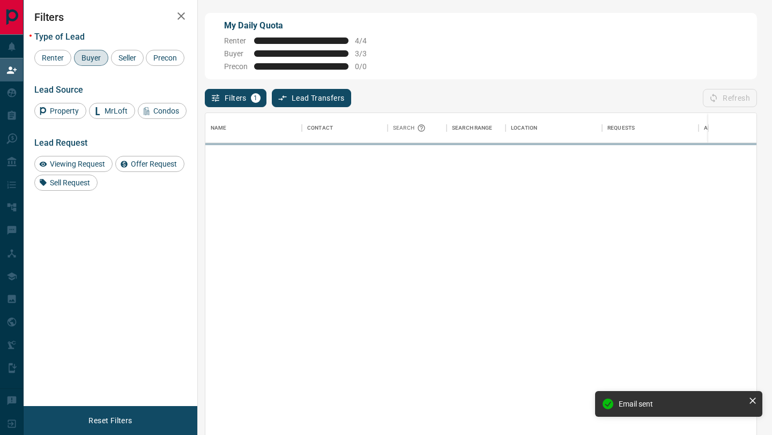
scroll to position [331, 551]
